Goal: Find contact information

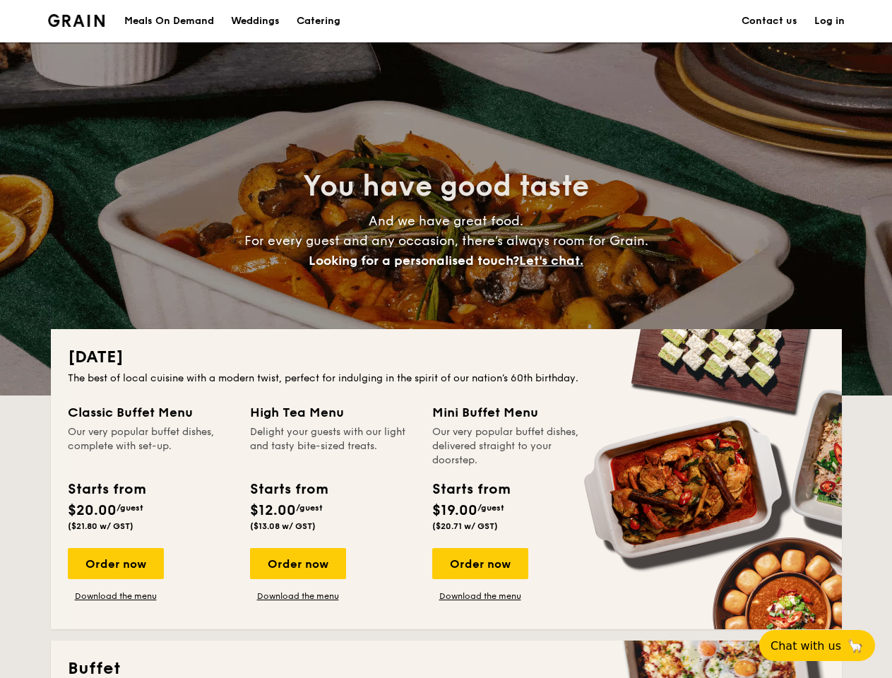
click at [446, 339] on div "[DATE] The best of local cuisine with a modern twist, perfect for indulging in …" at bounding box center [446, 479] width 791 height 300
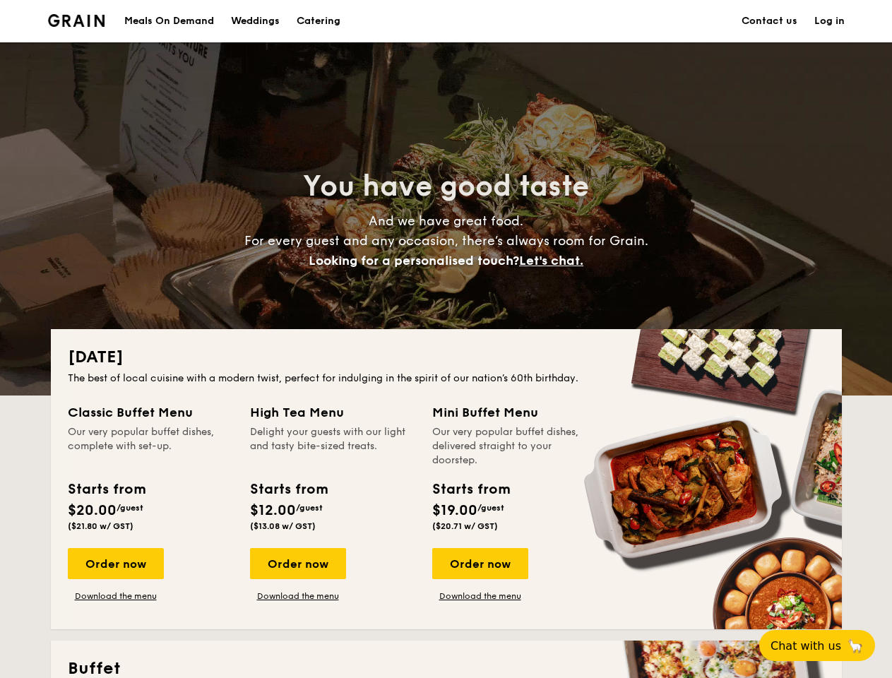
click at [829, 21] on link "Log in" at bounding box center [829, 21] width 30 height 42
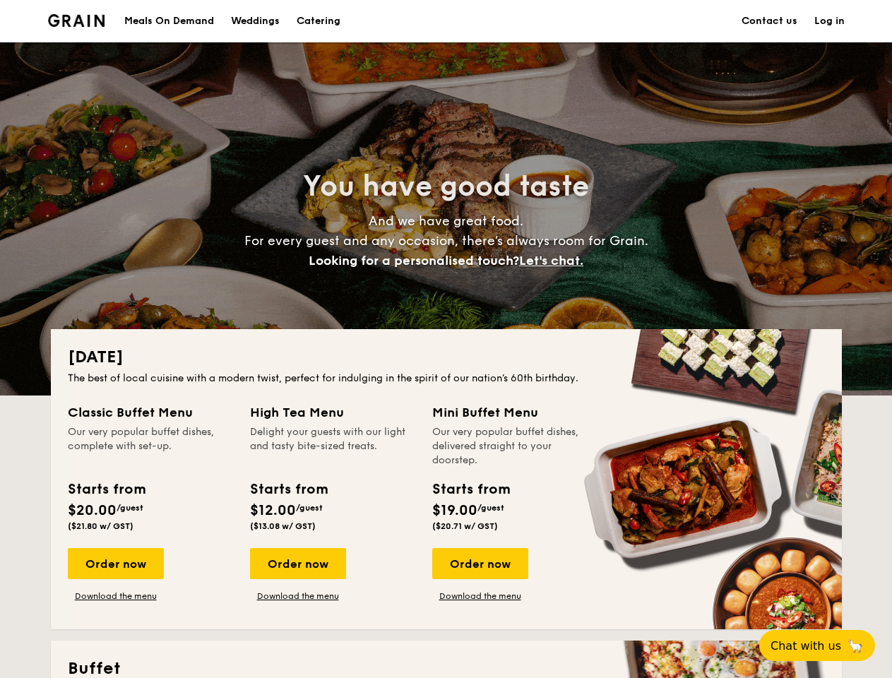
click at [555, 261] on span "Let's chat." at bounding box center [551, 261] width 64 height 16
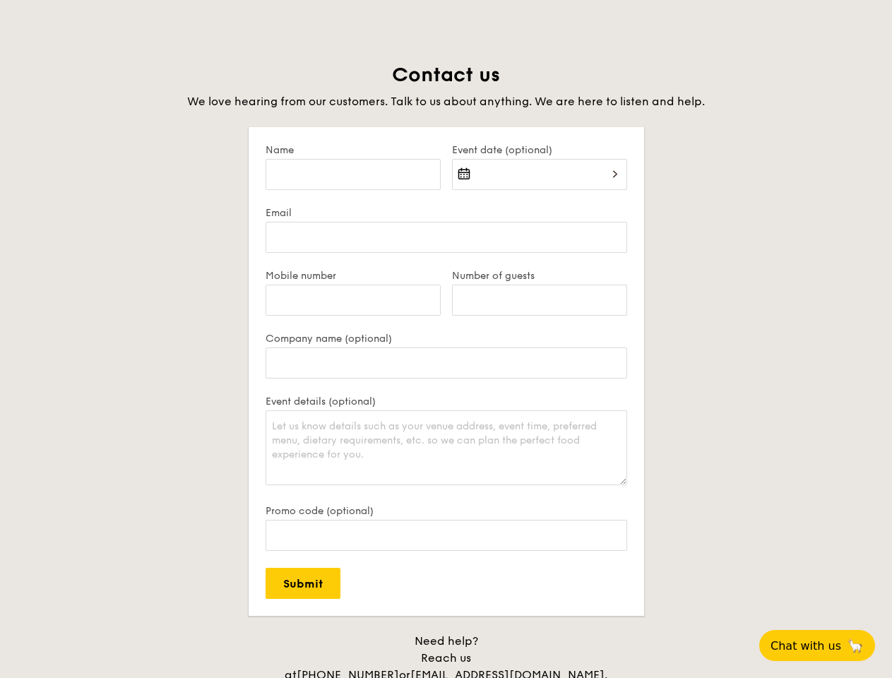
click at [479, 563] on div "Contact us We love hearing from our customers. Talk to us about anything. We ar…" at bounding box center [446, 389] width 791 height 655
click at [825, 645] on span "Chat with us" at bounding box center [805, 645] width 71 height 13
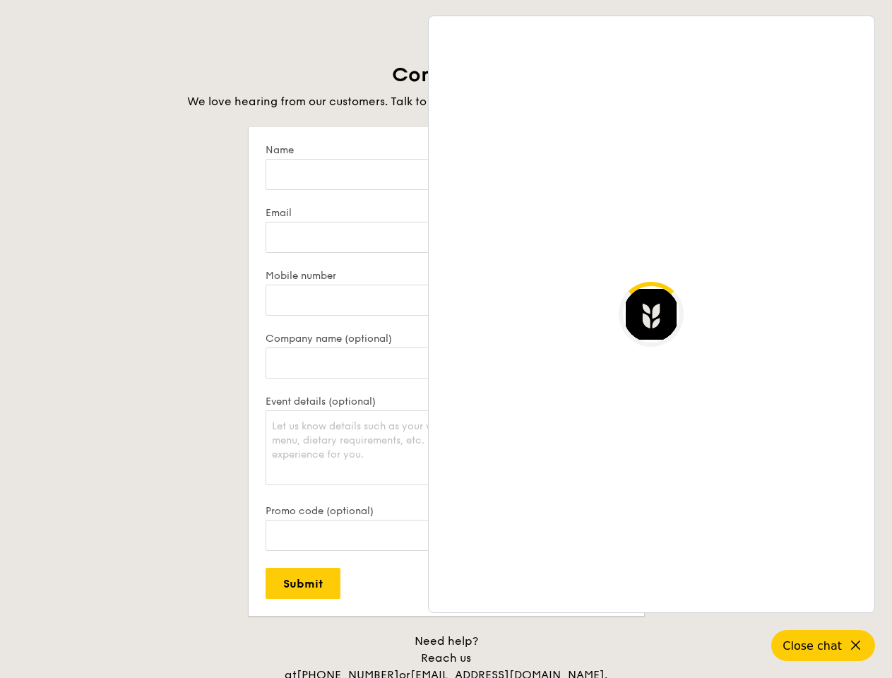
scroll to position [2734, 0]
